Goal: Download file/media

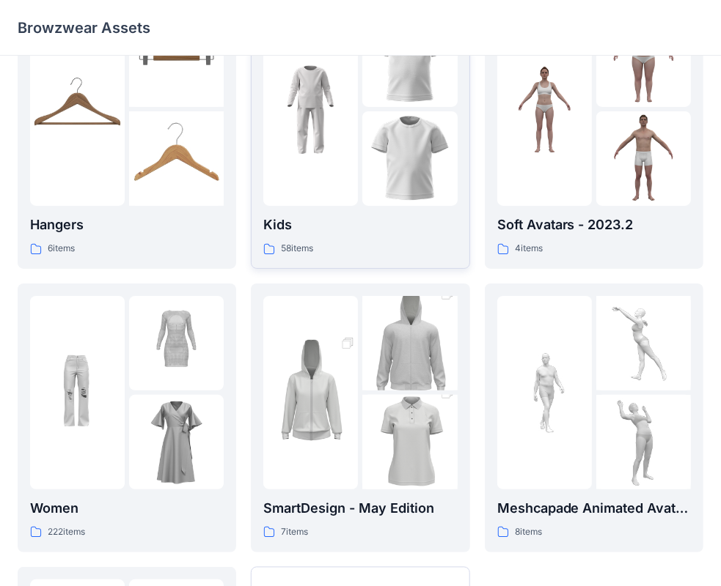
scroll to position [147, 0]
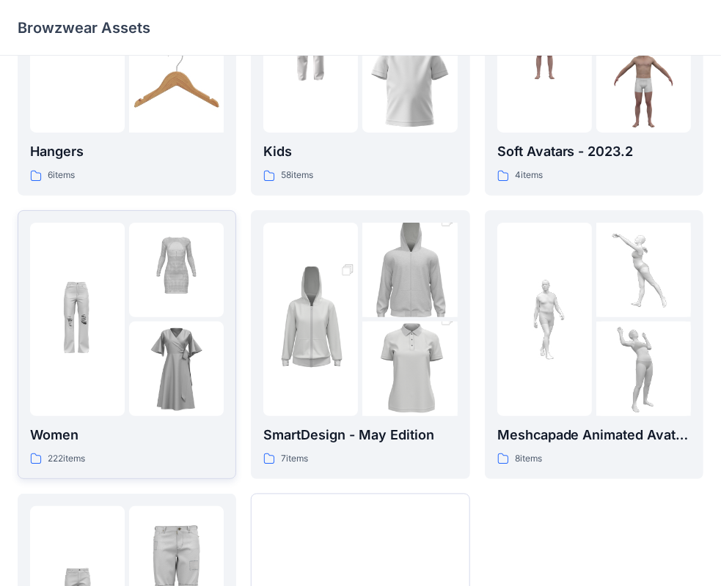
click at [155, 302] on img at bounding box center [176, 270] width 95 height 95
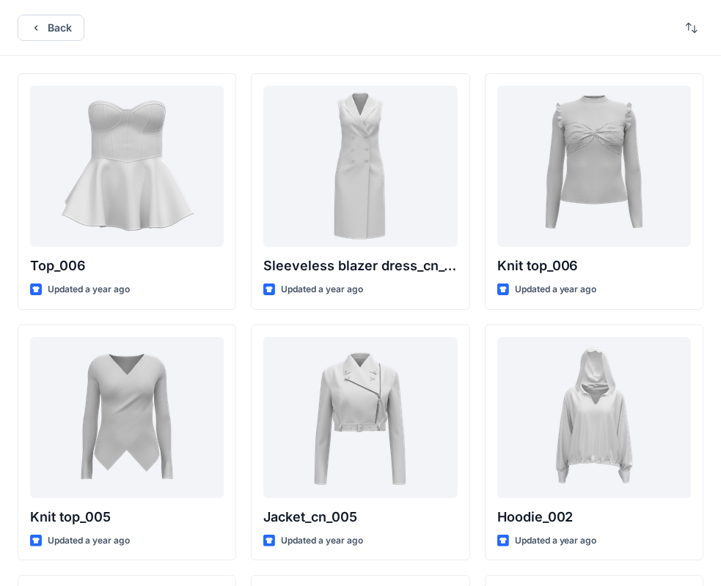
click at [191, 34] on div "Back" at bounding box center [360, 28] width 721 height 56
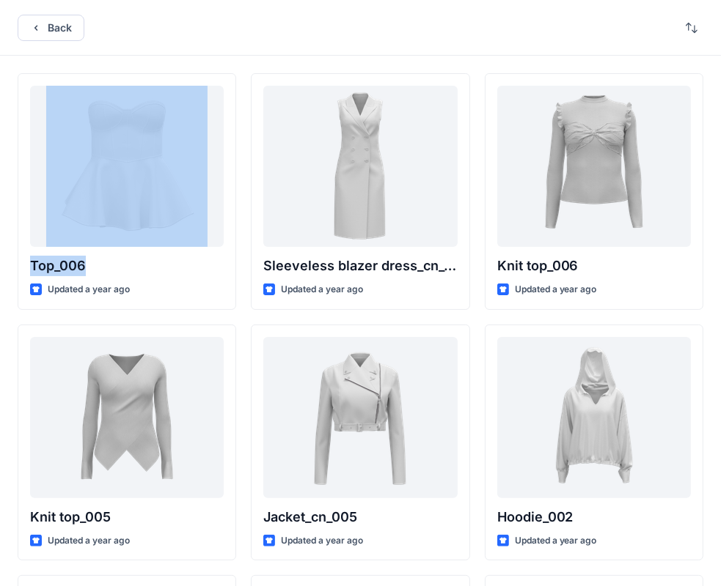
click at [191, 32] on div "Back" at bounding box center [360, 28] width 721 height 56
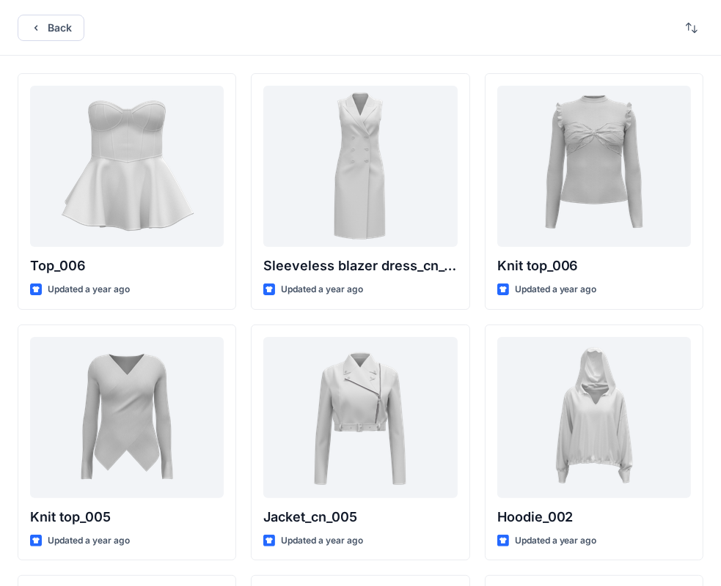
click at [358, 35] on div "Back" at bounding box center [360, 28] width 721 height 56
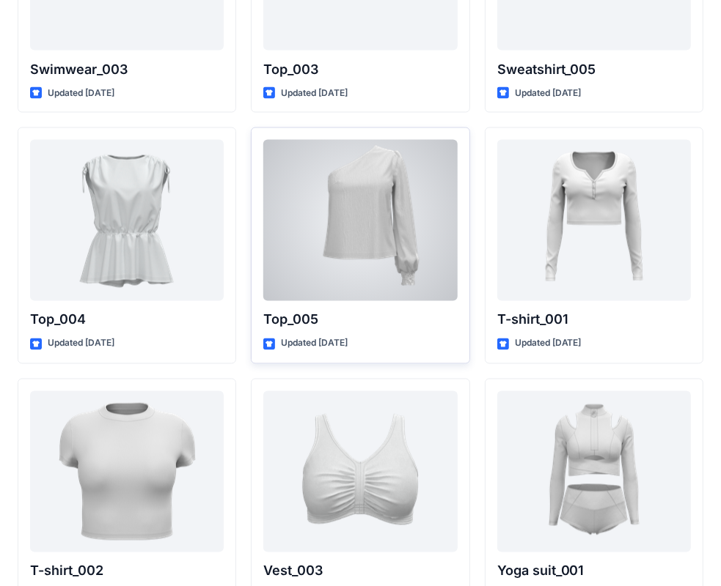
scroll to position [5292, 0]
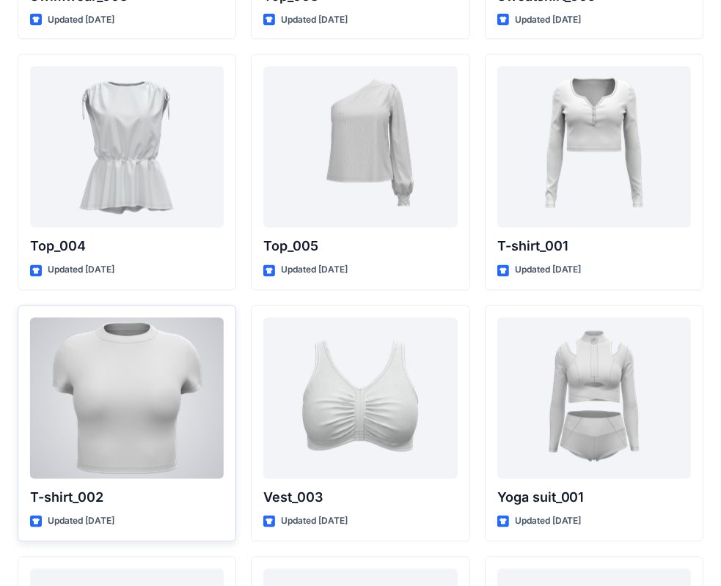
click at [121, 384] on div at bounding box center [127, 398] width 194 height 161
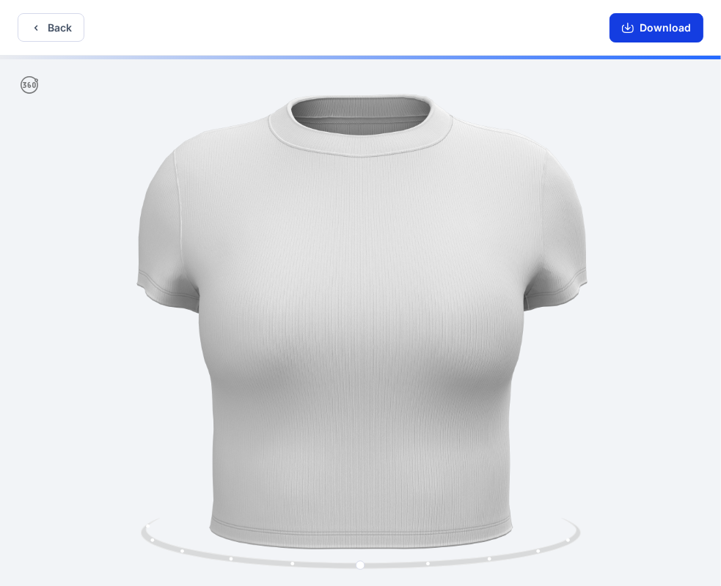
click at [648, 29] on button "Download" at bounding box center [656, 27] width 94 height 29
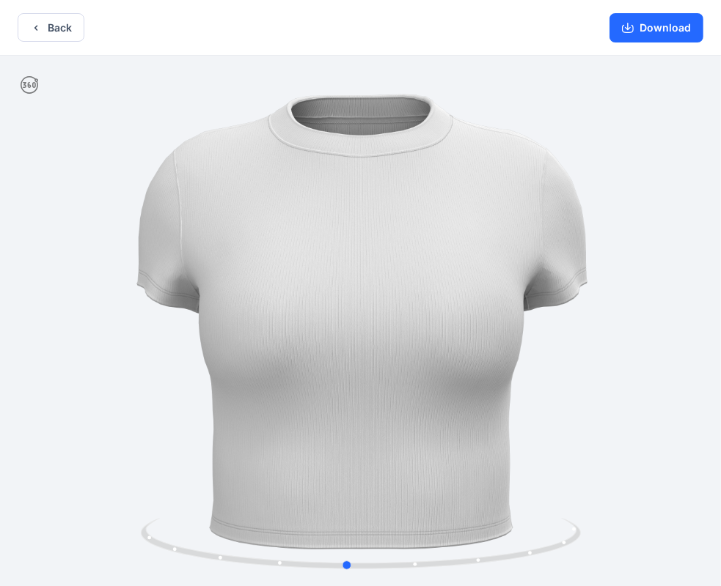
drag, startPoint x: 546, startPoint y: 384, endPoint x: 367, endPoint y: 399, distance: 179.5
click at [367, 399] on div at bounding box center [360, 323] width 721 height 534
click at [49, 26] on button "Back" at bounding box center [51, 27] width 67 height 29
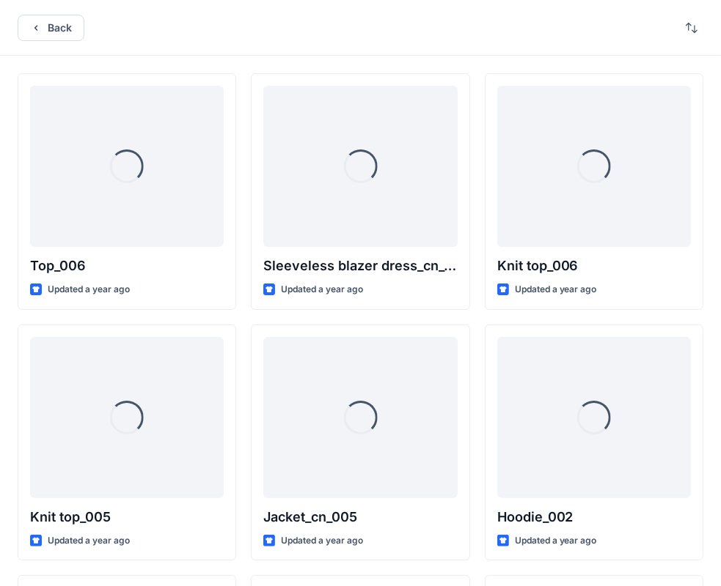
scroll to position [5292, 0]
